Goal: Transaction & Acquisition: Book appointment/travel/reservation

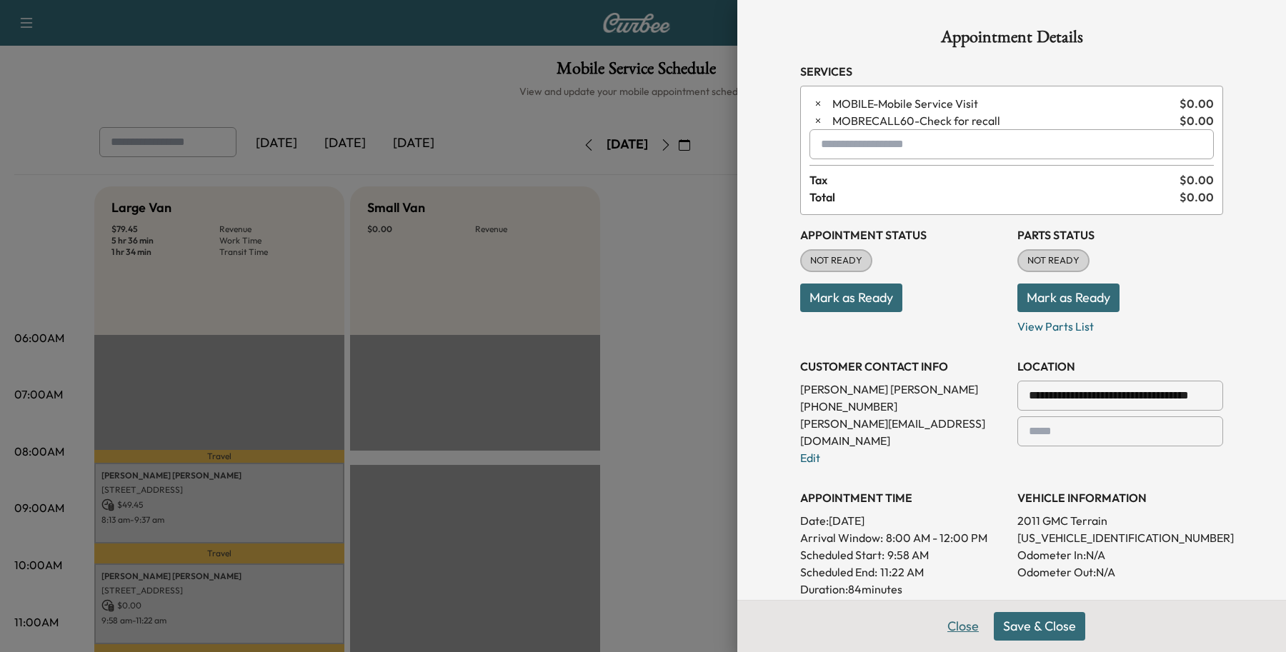
click at [943, 622] on button "Close" at bounding box center [963, 626] width 50 height 29
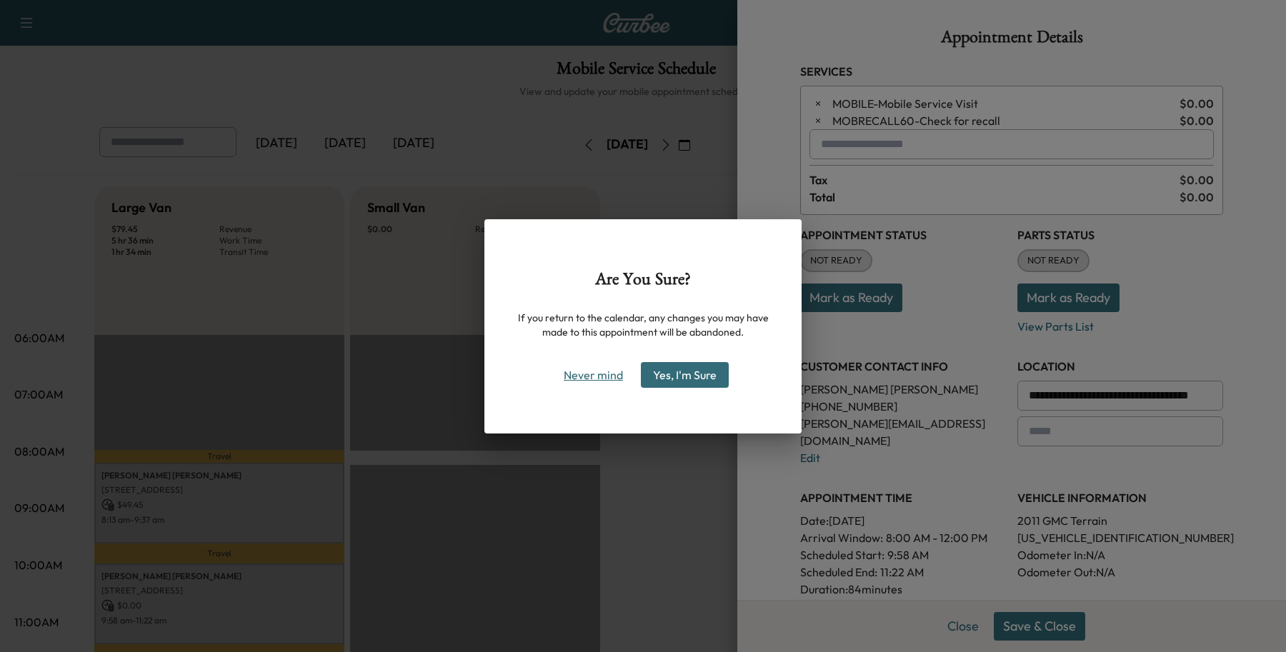
click at [626, 369] on button "Never mind" at bounding box center [593, 375] width 72 height 23
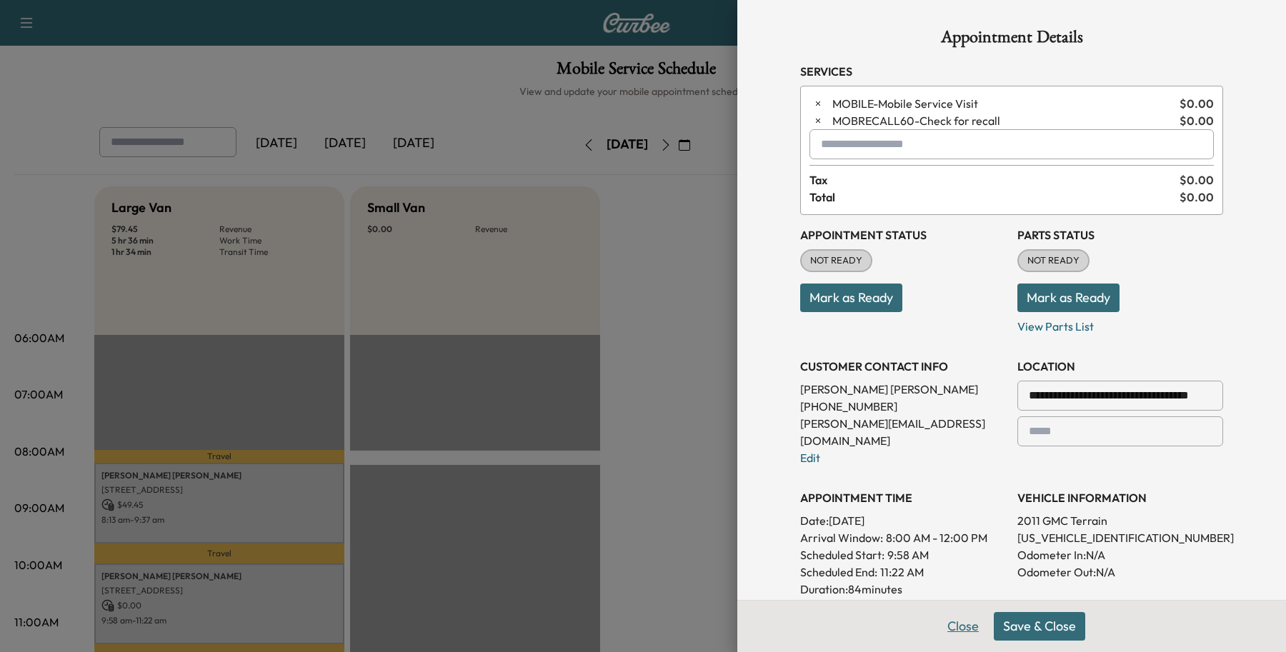
click at [961, 634] on button "Close" at bounding box center [963, 626] width 50 height 29
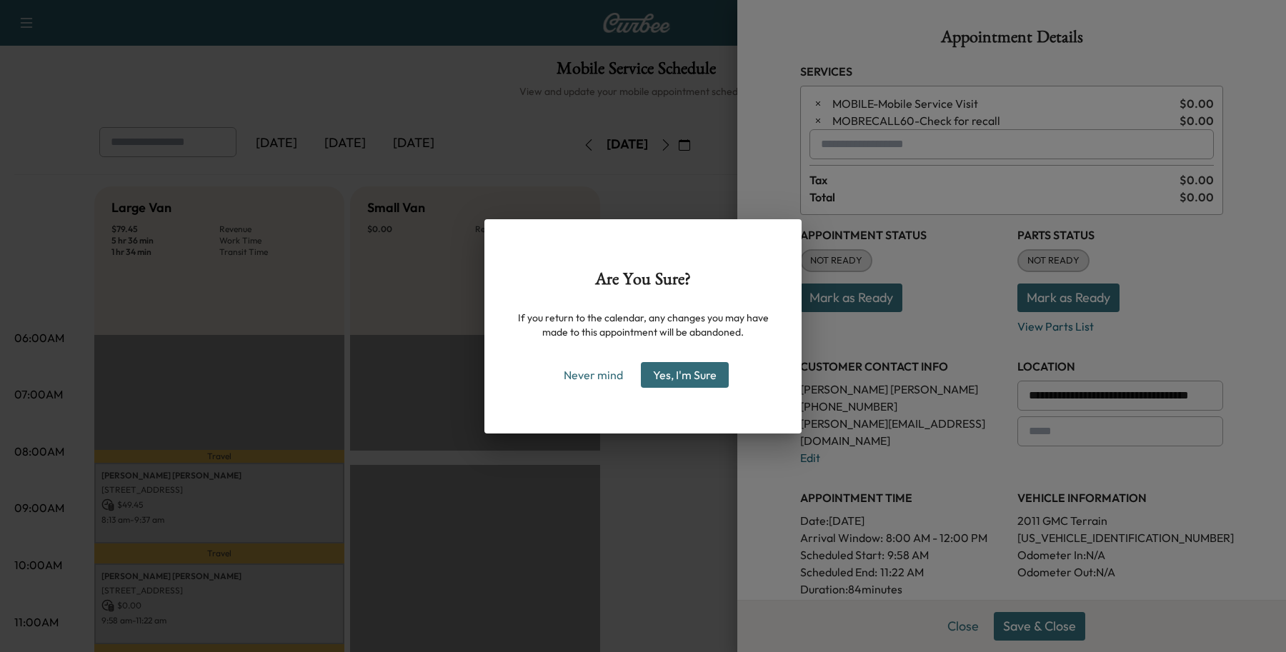
click at [700, 391] on div "Are You Sure? If you return to the calendar, any changes you may have made to t…" at bounding box center [642, 326] width 317 height 214
click at [700, 379] on button "Yes, I'm Sure" at bounding box center [685, 375] width 88 height 26
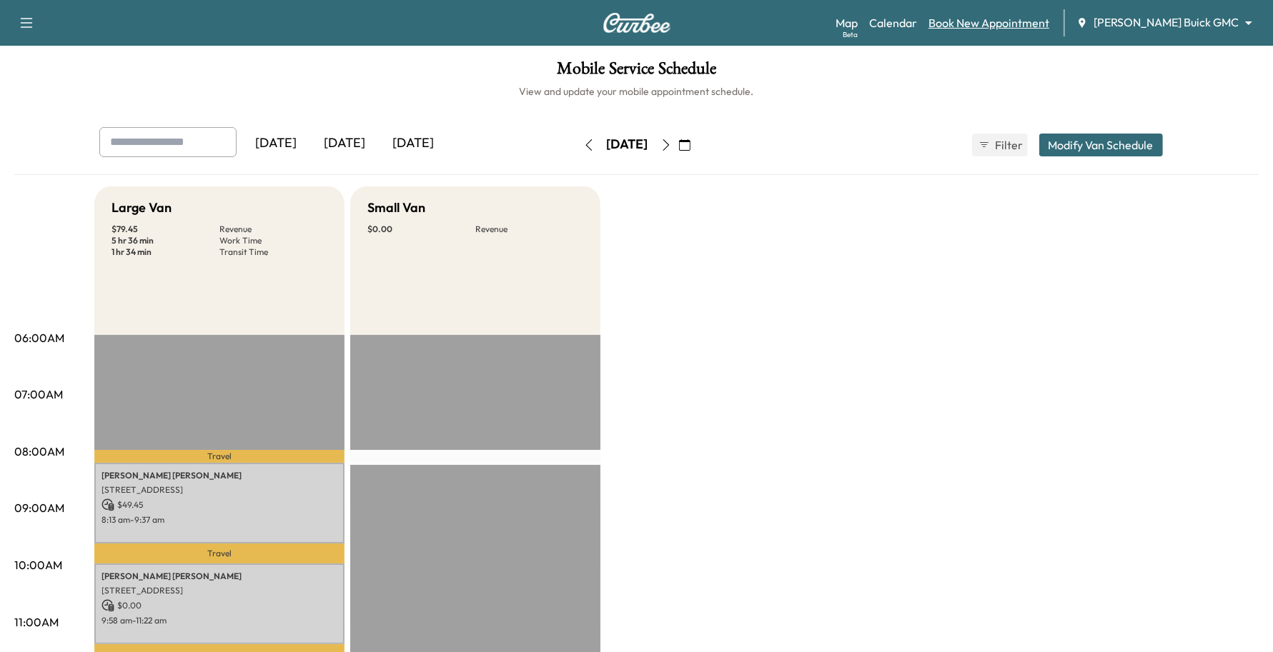
click at [1049, 22] on link "Book New Appointment" at bounding box center [988, 22] width 121 height 17
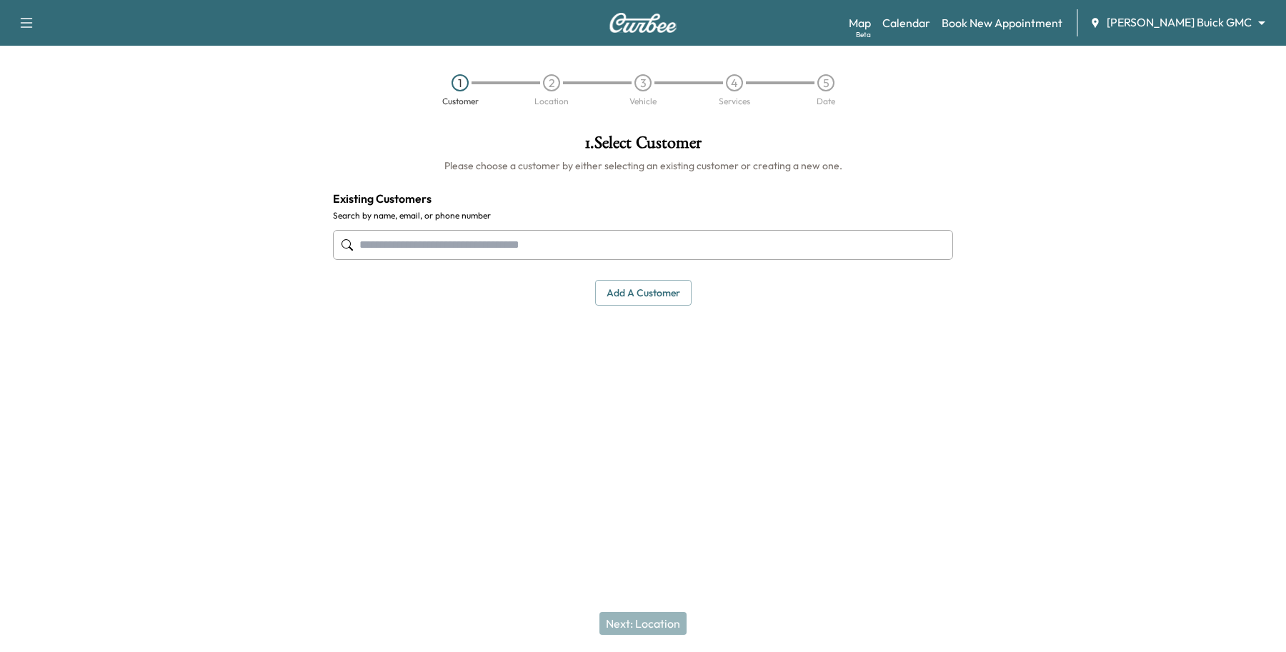
drag, startPoint x: 480, startPoint y: 222, endPoint x: 480, endPoint y: 230, distance: 7.9
click at [480, 224] on div at bounding box center [643, 245] width 620 height 47
click at [480, 230] on input "text" at bounding box center [643, 245] width 620 height 30
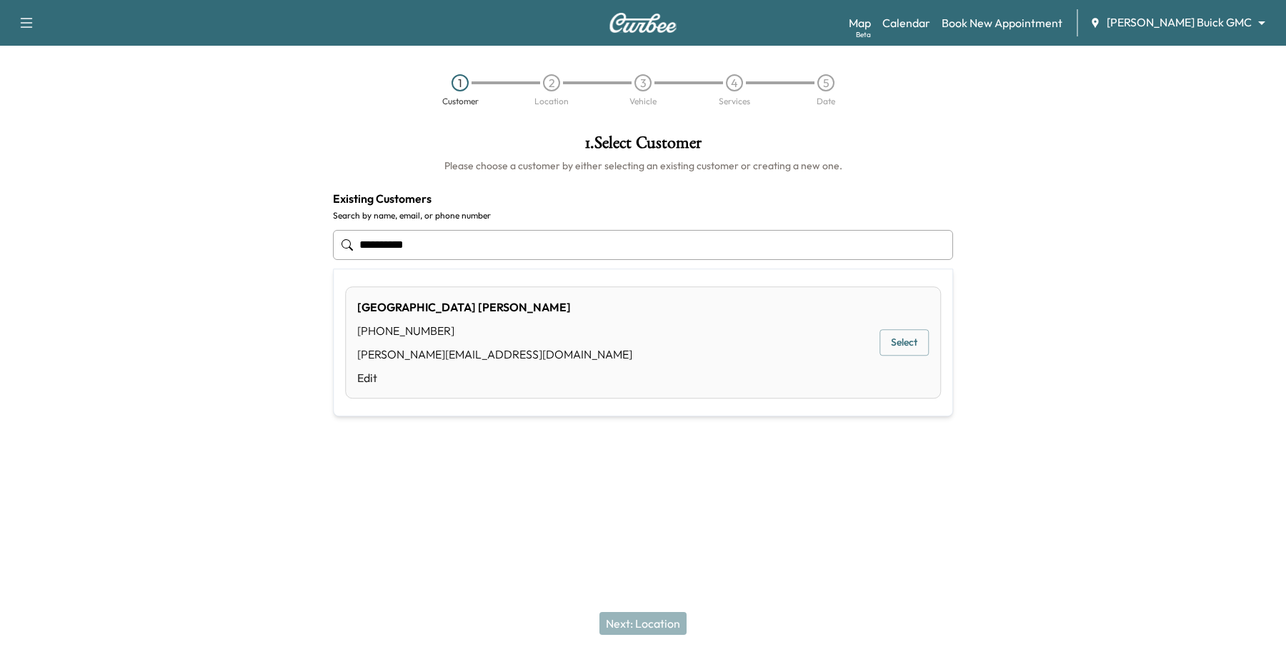
click at [899, 352] on button "Select" at bounding box center [904, 343] width 49 height 26
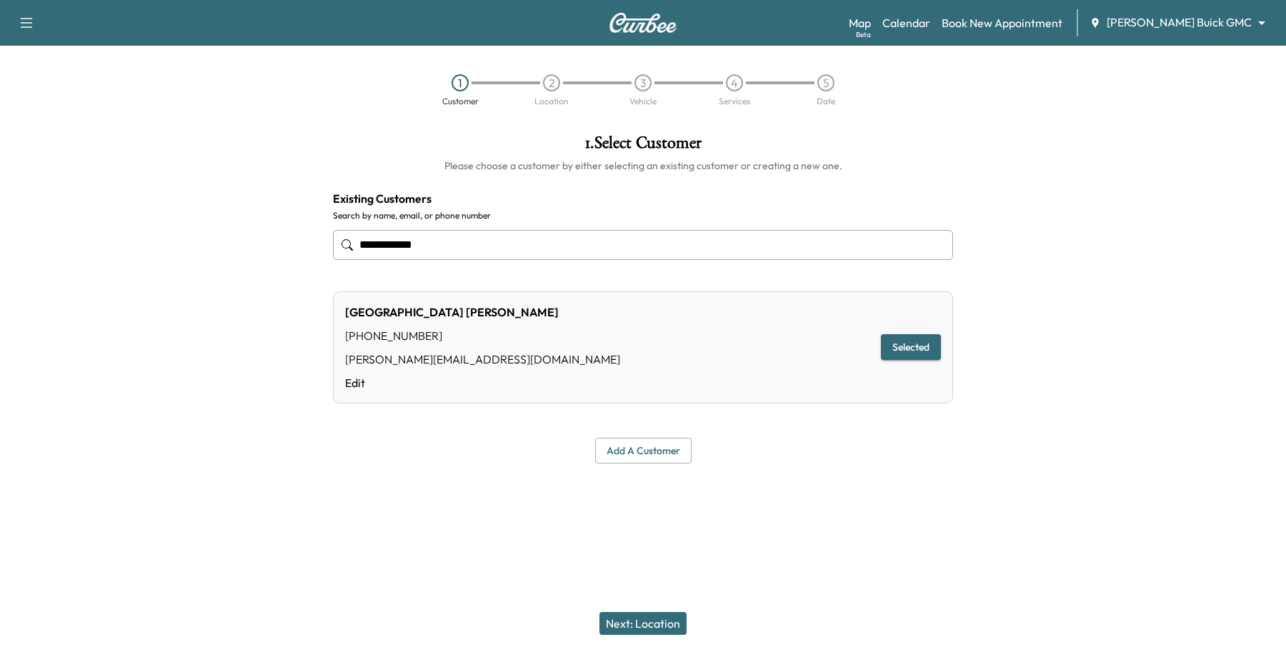
type input "**********"
click at [655, 357] on div "[PERSON_NAME] [PHONE_NUMBER] [PERSON_NAME][EMAIL_ADDRESS][DOMAIN_NAME] Edit Sel…" at bounding box center [643, 348] width 620 height 112
click at [615, 392] on div "[PERSON_NAME] [PHONE_NUMBER] [PERSON_NAME][EMAIL_ADDRESS][DOMAIN_NAME] Edit Sel…" at bounding box center [643, 348] width 620 height 112
click at [645, 615] on button "Next: Location" at bounding box center [643, 623] width 87 height 23
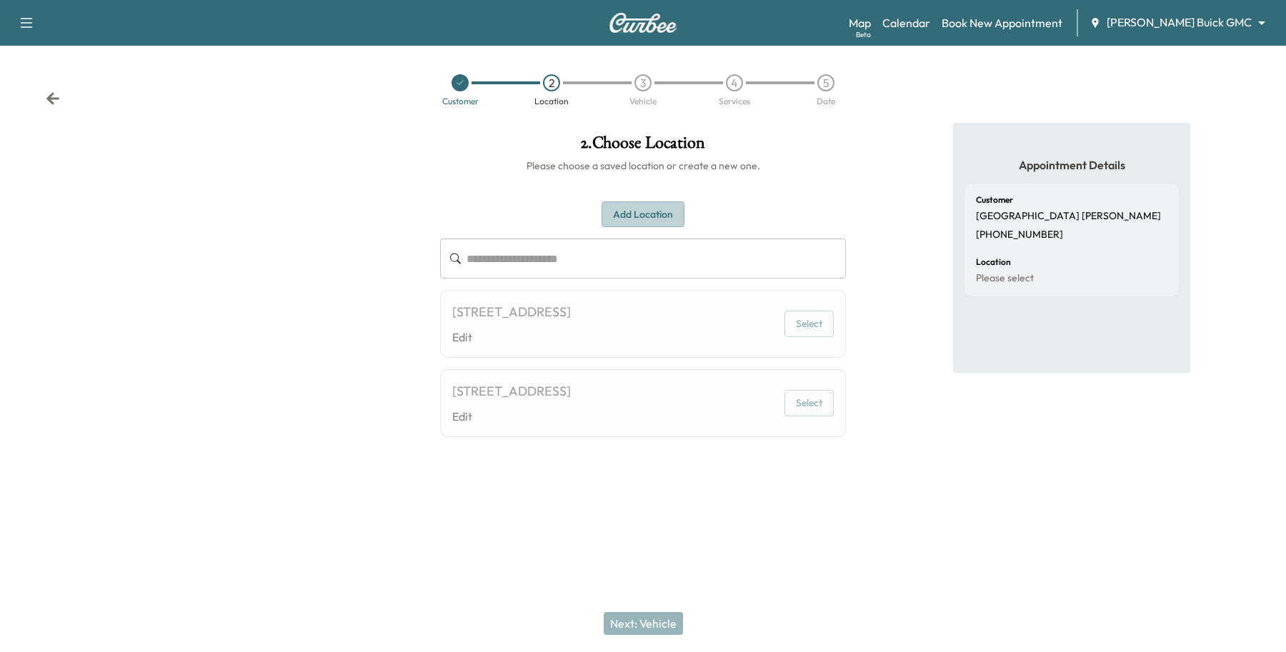
click at [648, 208] on button "Add Location" at bounding box center [643, 215] width 83 height 26
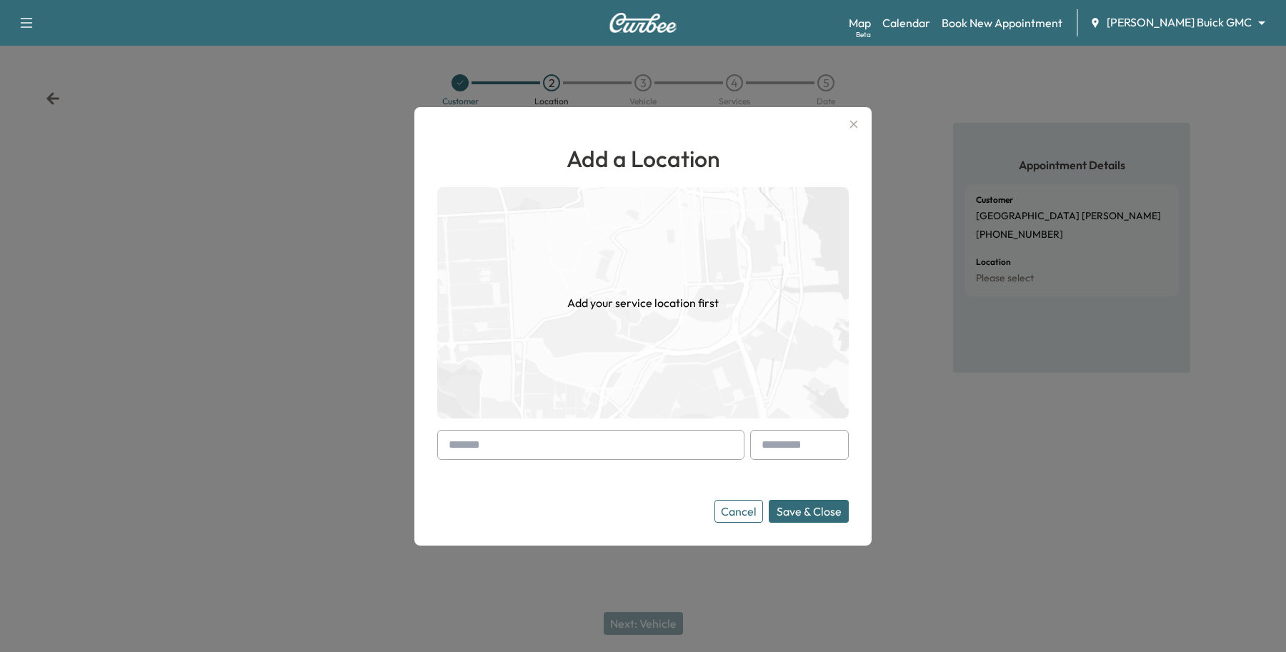
click at [533, 450] on input "text" at bounding box center [590, 445] width 307 height 30
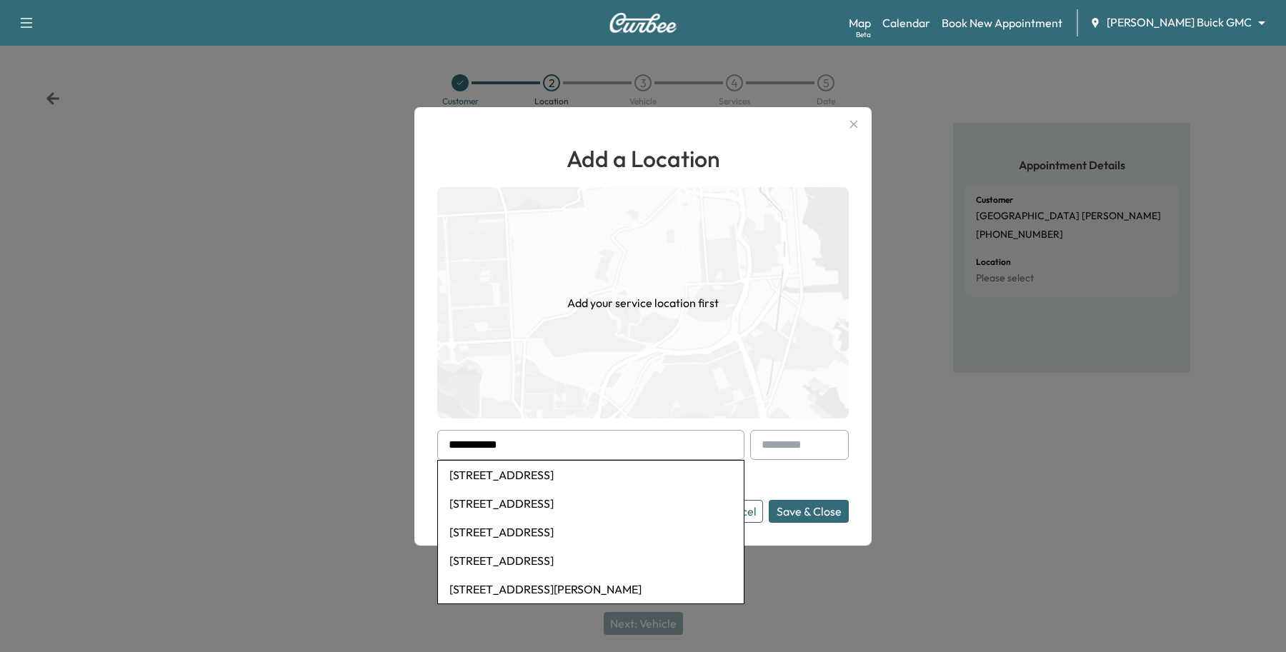
click at [535, 481] on li "[STREET_ADDRESS]" at bounding box center [591, 475] width 306 height 29
type input "**********"
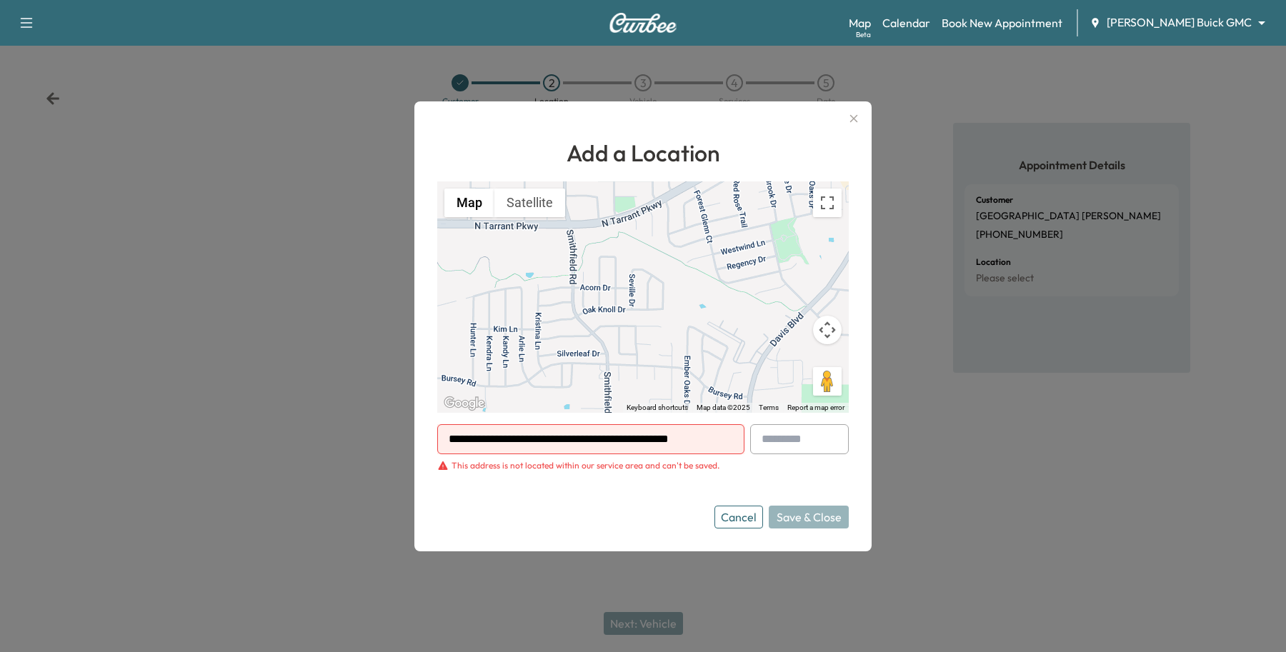
click at [745, 520] on button "Cancel" at bounding box center [739, 517] width 49 height 23
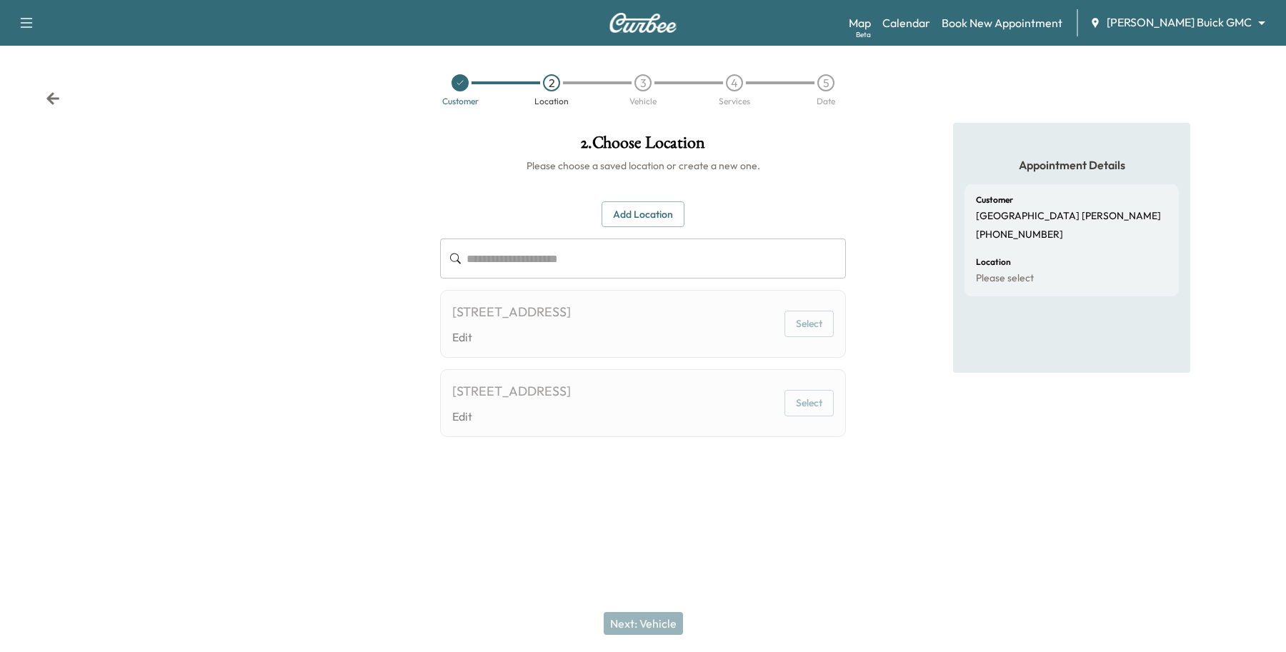
click at [1255, 24] on body "**********" at bounding box center [643, 326] width 1286 height 652
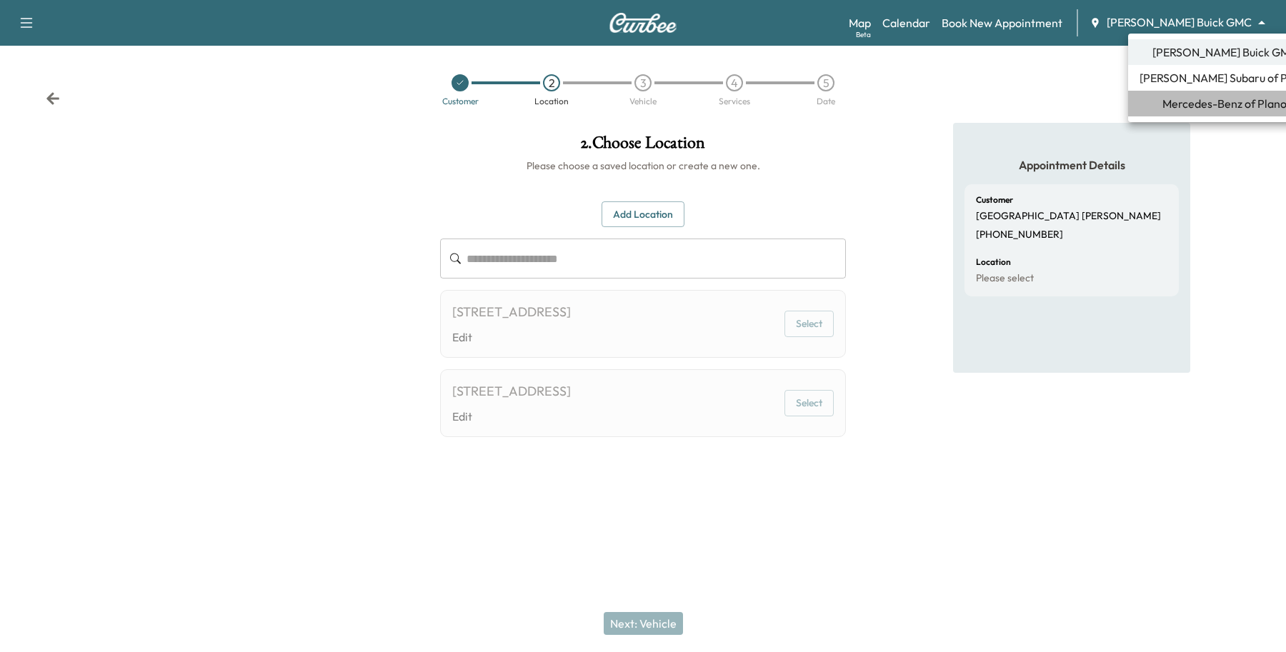
click at [1213, 109] on span "Mercedes-Benz of Plano" at bounding box center [1225, 103] width 124 height 17
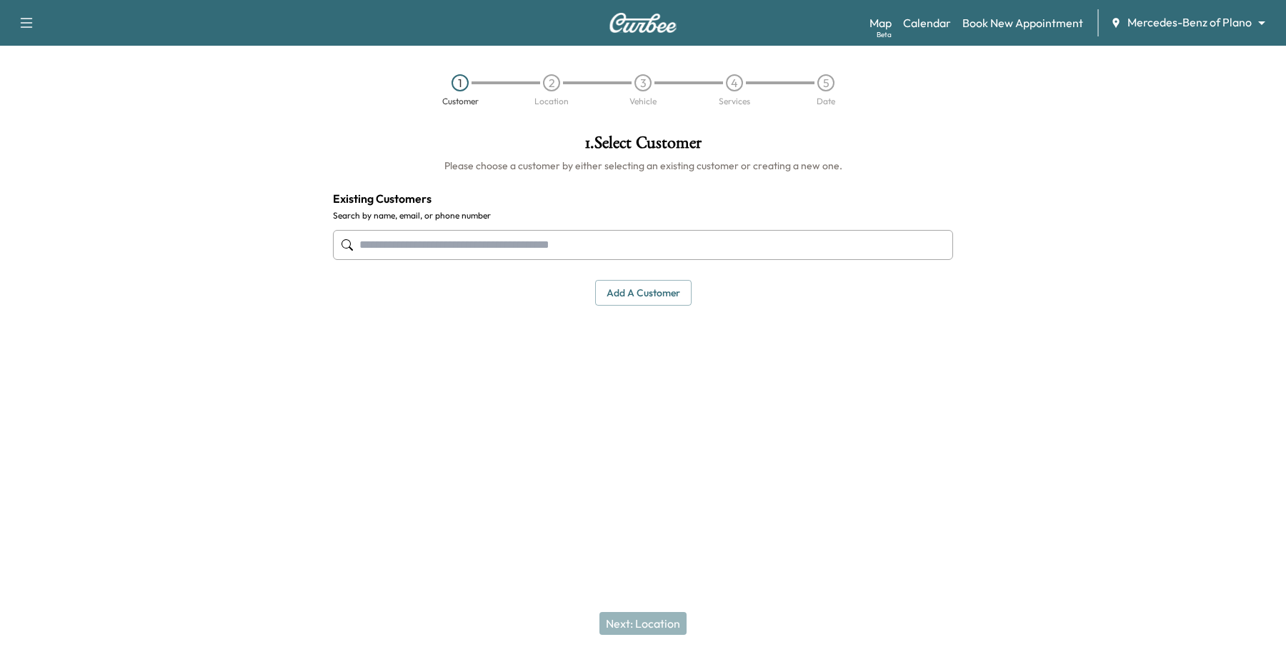
click at [611, 255] on input "text" at bounding box center [643, 245] width 620 height 30
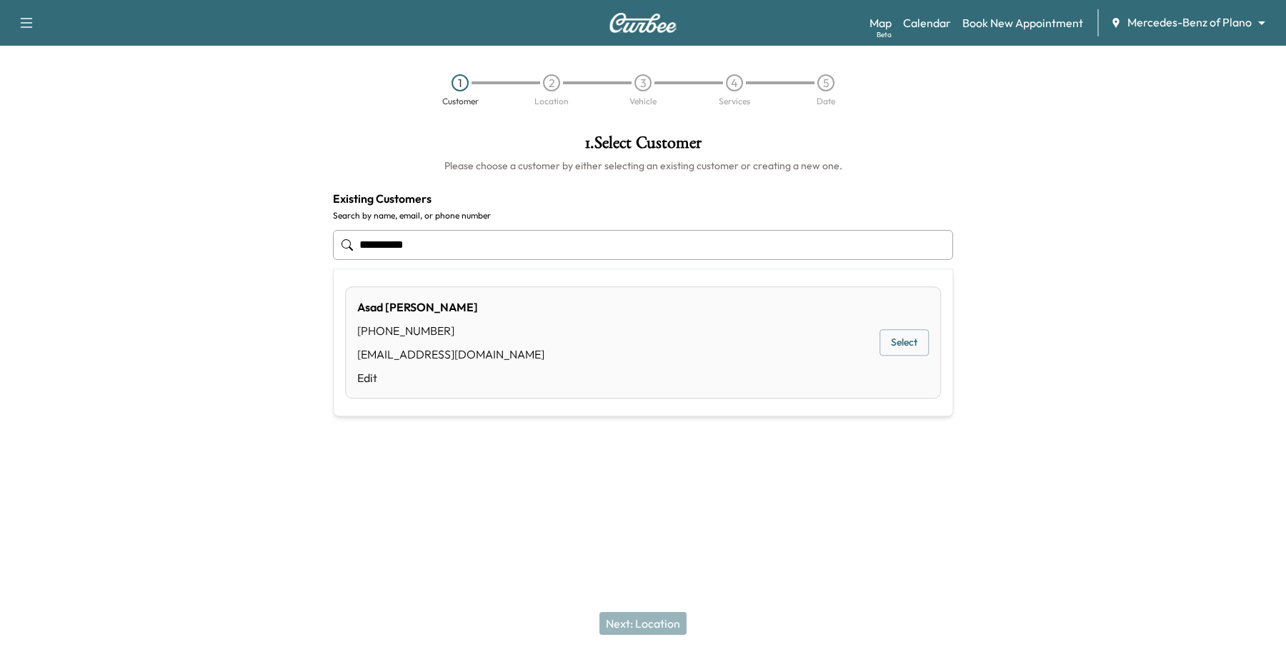
click at [888, 347] on button "Select" at bounding box center [904, 343] width 49 height 26
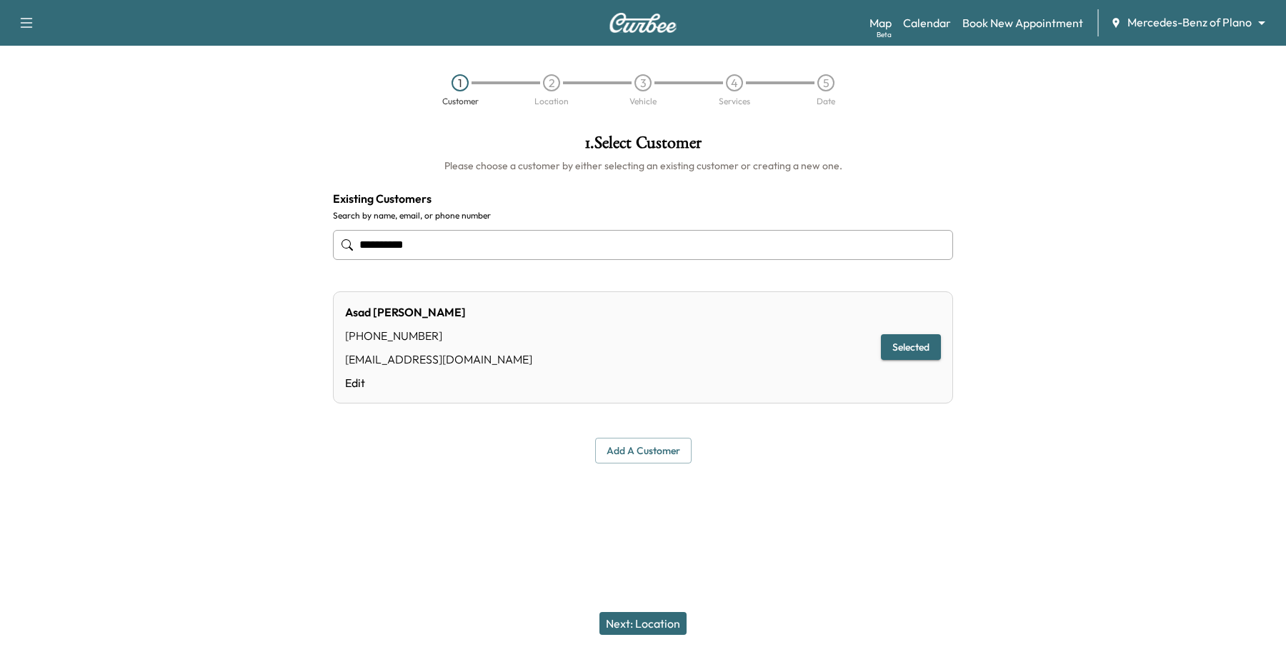
type input "**********"
click at [898, 337] on button "Selected" at bounding box center [911, 347] width 60 height 26
click at [674, 627] on button "Next: Location" at bounding box center [643, 623] width 87 height 23
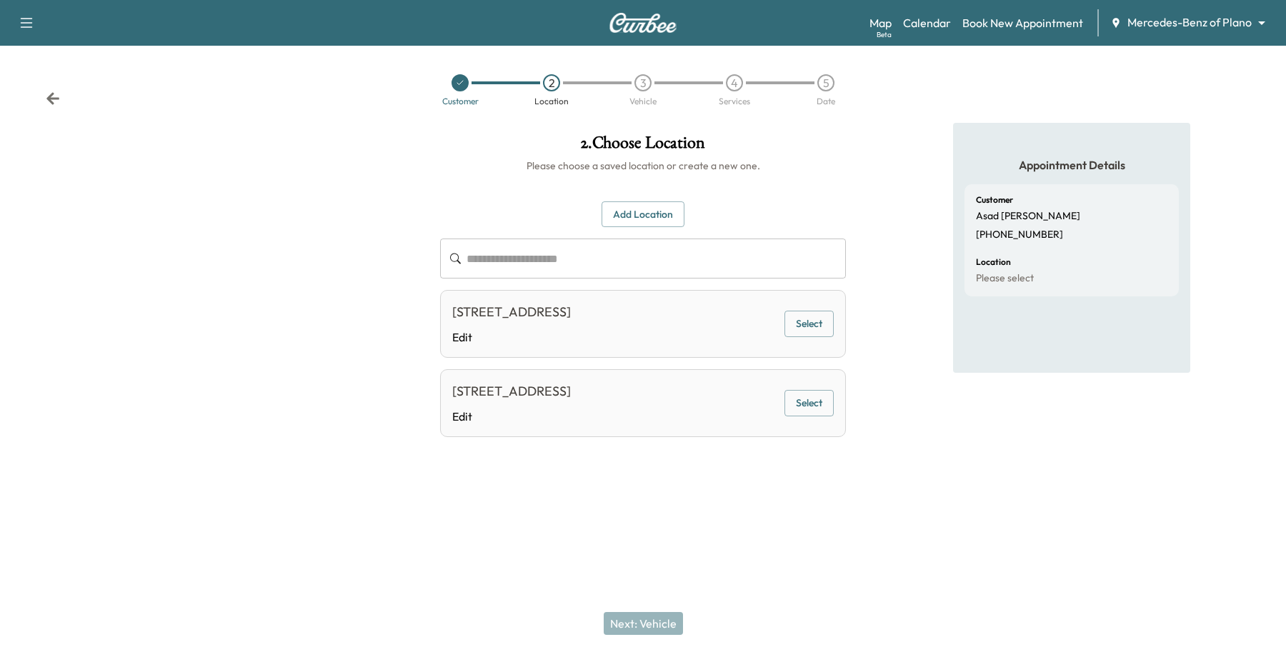
click at [806, 331] on button "Select" at bounding box center [809, 324] width 49 height 26
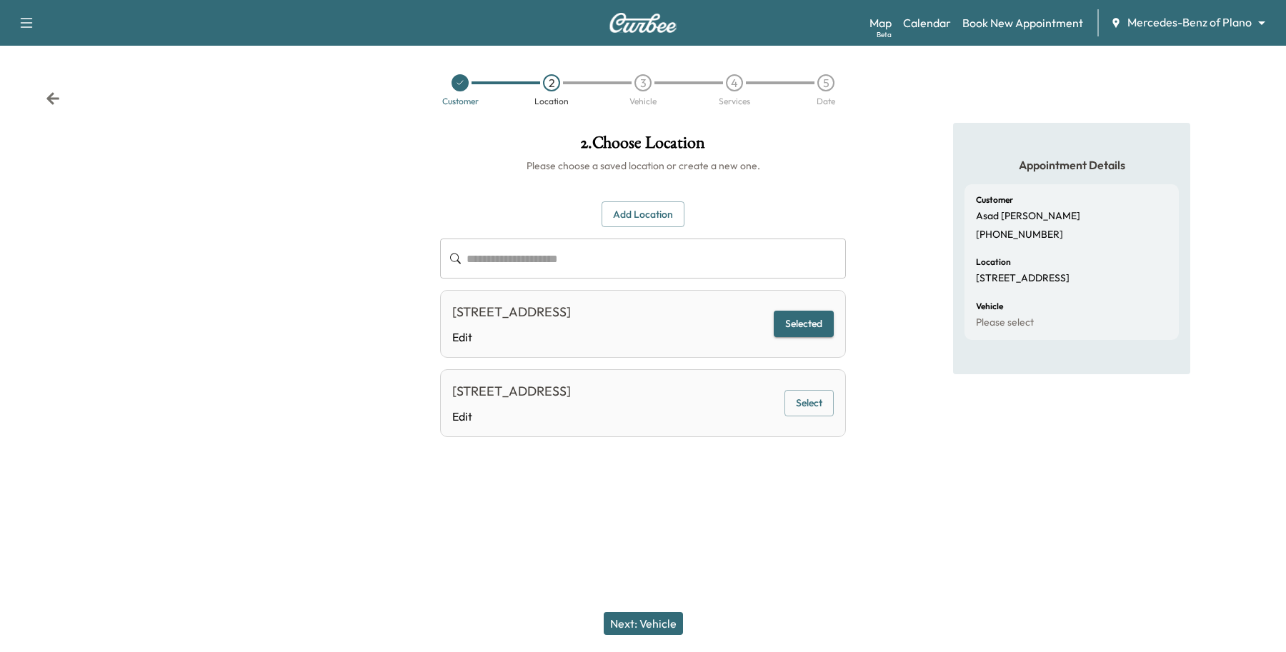
click at [690, 619] on div "Next: Vehicle" at bounding box center [643, 623] width 1286 height 57
click at [680, 620] on button "Next: Vehicle" at bounding box center [643, 623] width 79 height 23
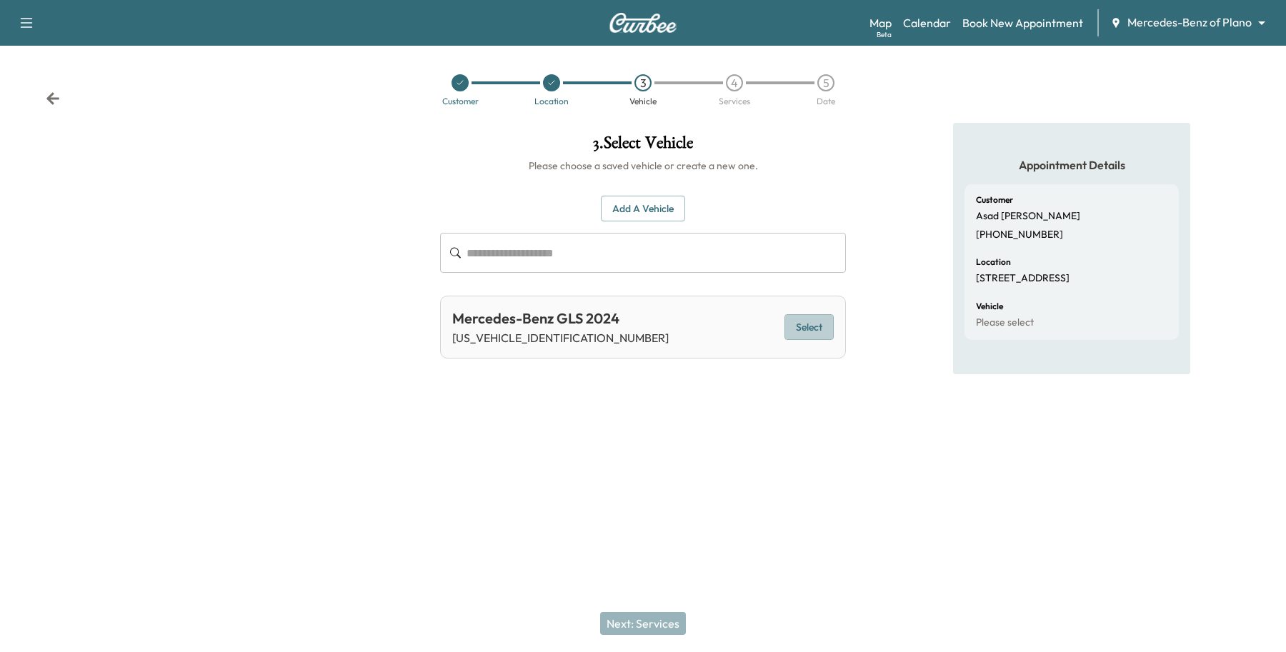
click at [806, 319] on button "Select" at bounding box center [809, 327] width 49 height 26
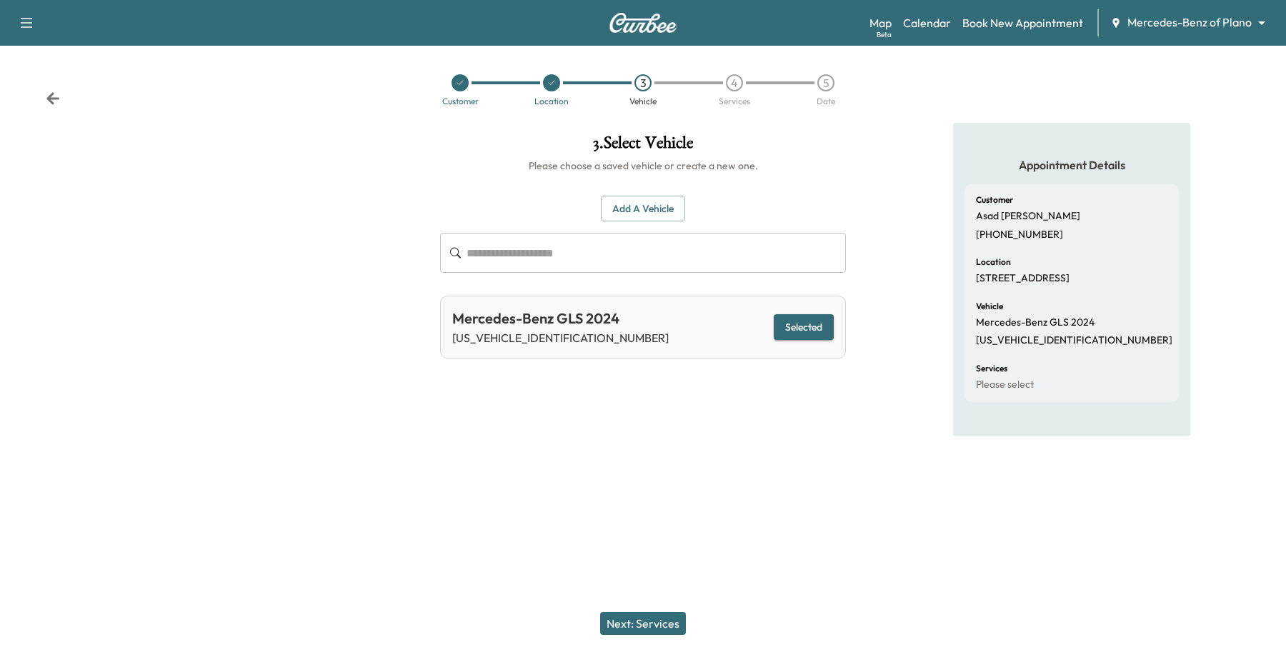
click at [645, 608] on div "Next: Services" at bounding box center [643, 623] width 1286 height 57
click at [652, 618] on button "Next: Services" at bounding box center [643, 623] width 86 height 23
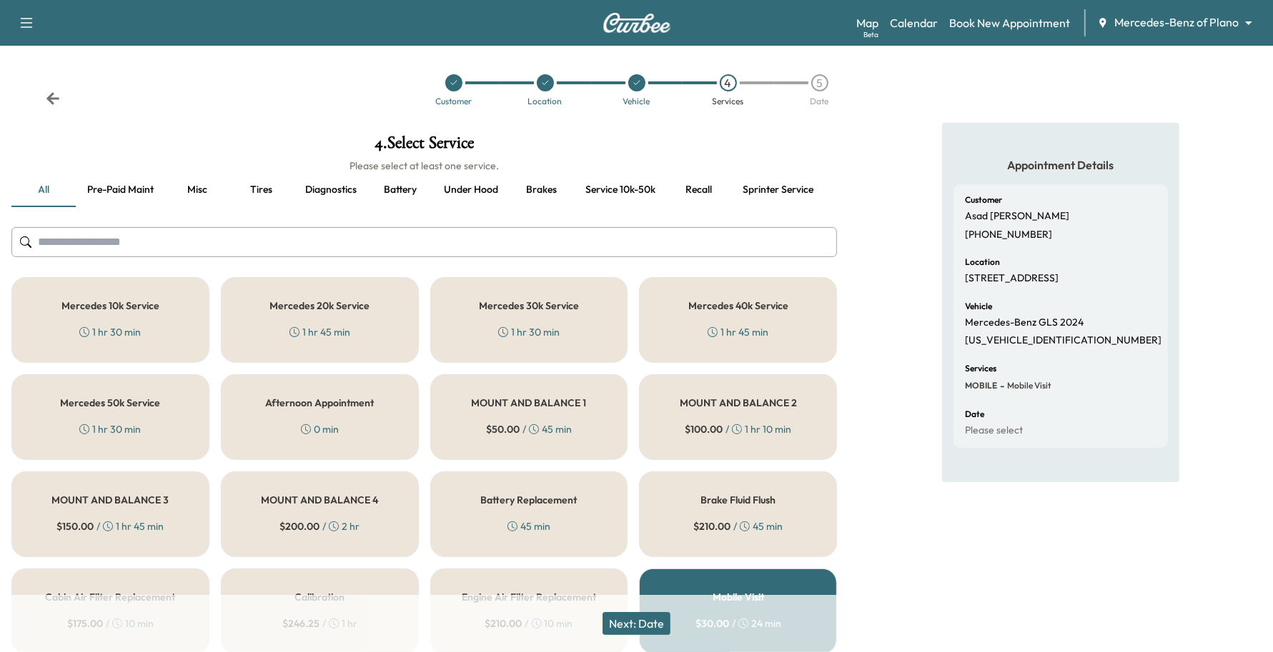
click at [262, 287] on div "Mercedes 20k Service 1 hr 45 min" at bounding box center [320, 320] width 198 height 86
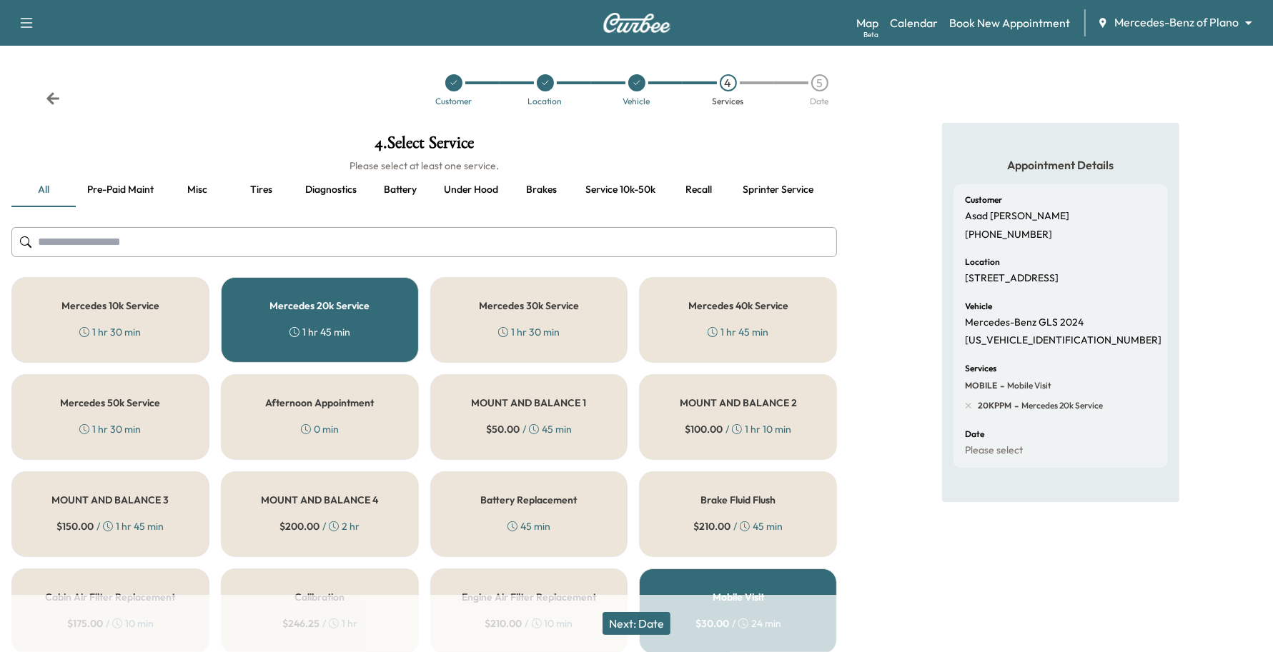
click at [631, 635] on button "Next: Date" at bounding box center [636, 623] width 68 height 23
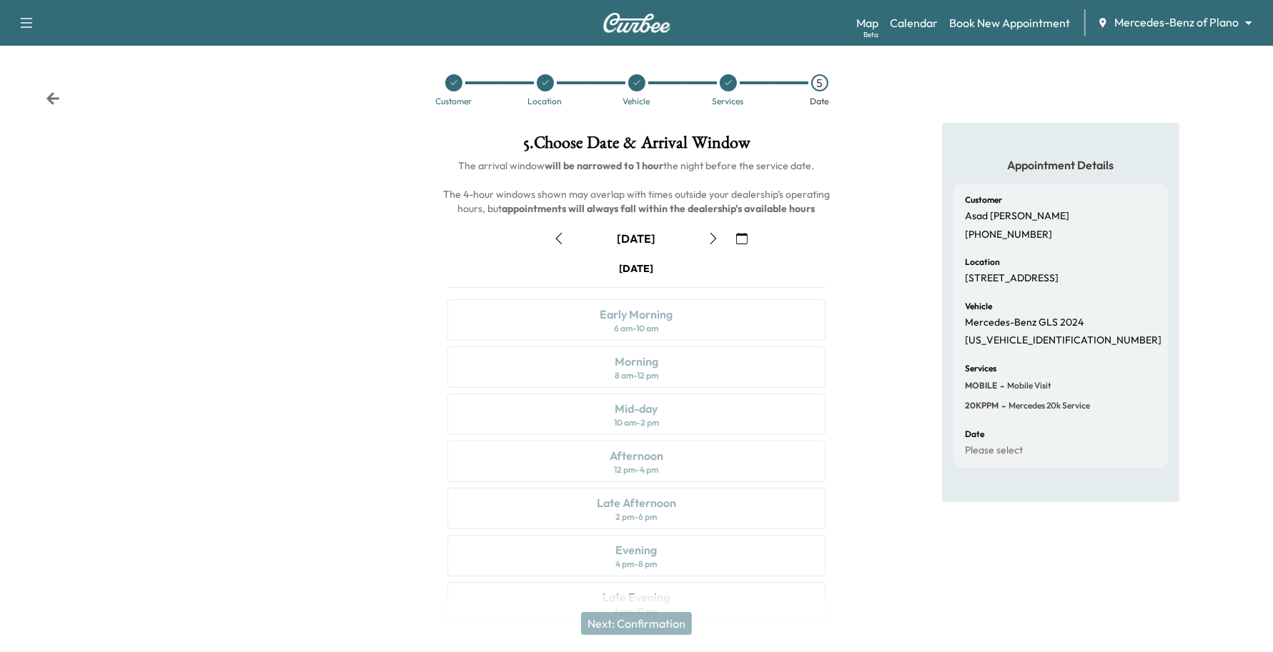
click at [729, 236] on div "[DATE]" at bounding box center [637, 238] width 402 height 23
click at [733, 240] on button "button" at bounding box center [742, 238] width 24 height 23
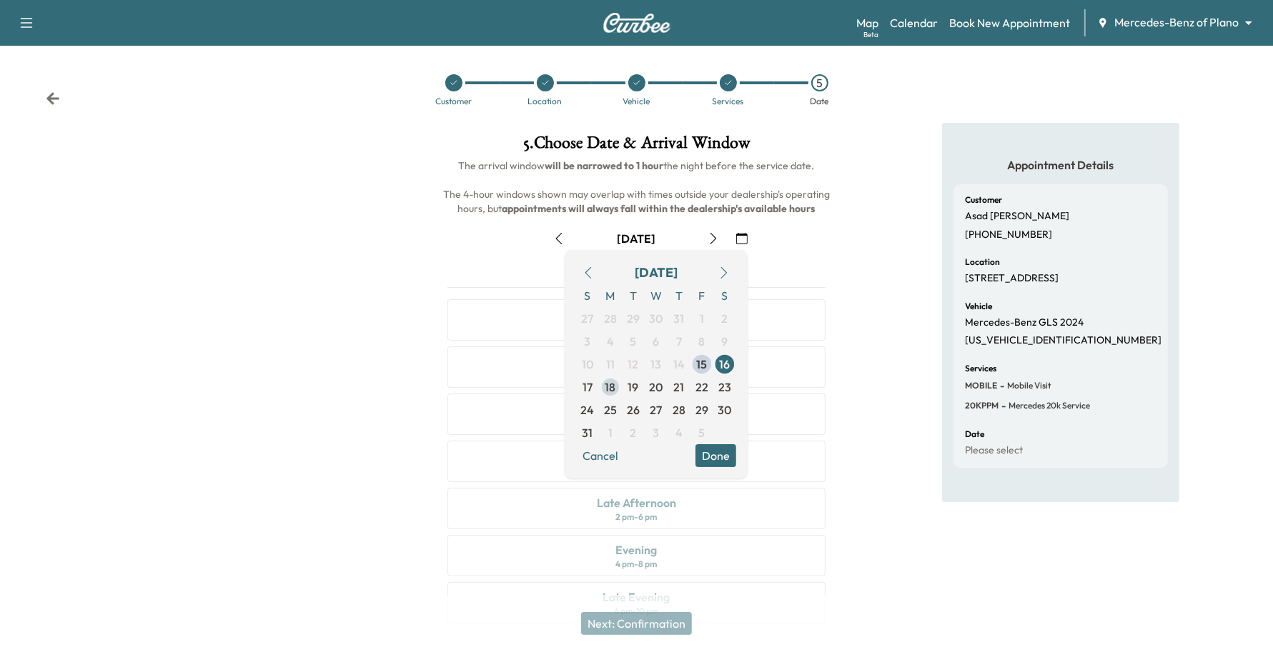
click at [612, 393] on span "18" at bounding box center [610, 387] width 11 height 17
click at [730, 452] on button "Done" at bounding box center [715, 455] width 41 height 23
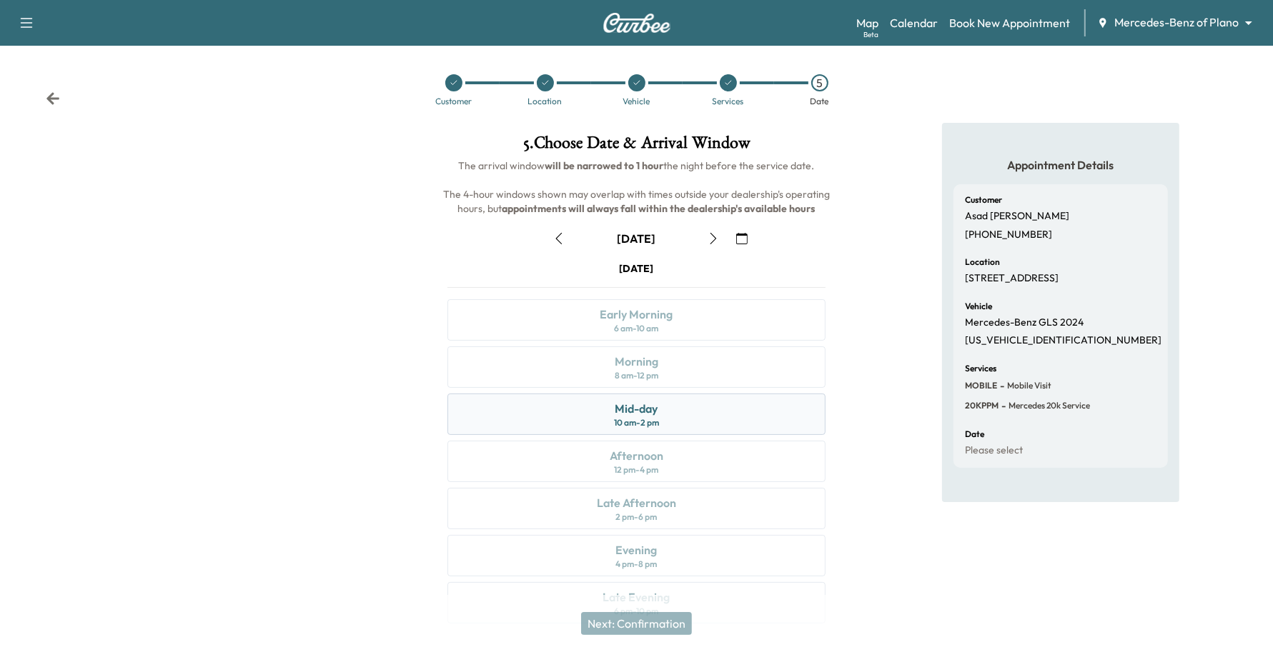
click at [659, 424] on div "10 am - 2 pm" at bounding box center [636, 422] width 45 height 11
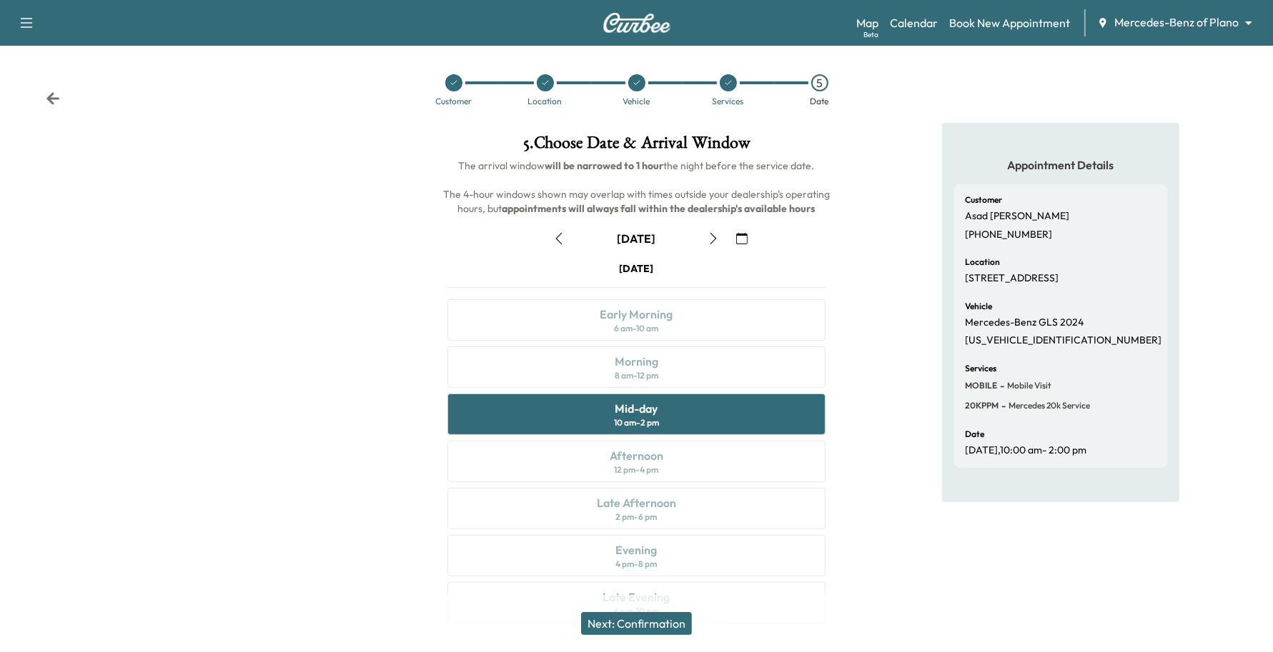
click at [712, 237] on icon "button" at bounding box center [712, 238] width 11 height 11
